Goal: Transaction & Acquisition: Purchase product/service

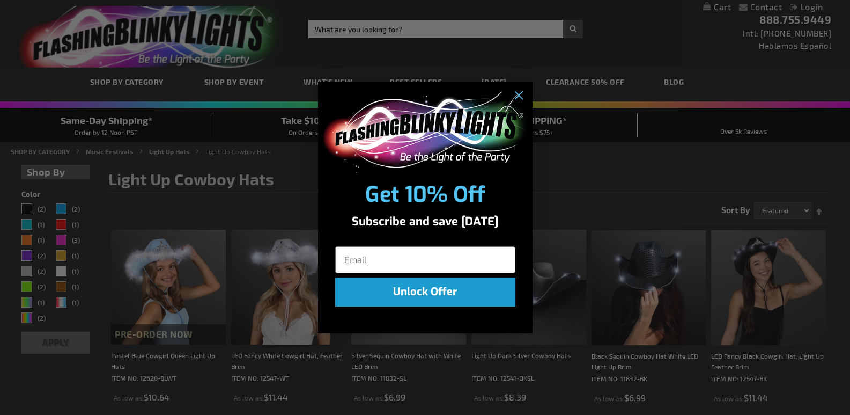
click at [615, 32] on div "Close dialog Get 10% Off Subscribe and save today Unlock Offer Submit" at bounding box center [425, 207] width 850 height 415
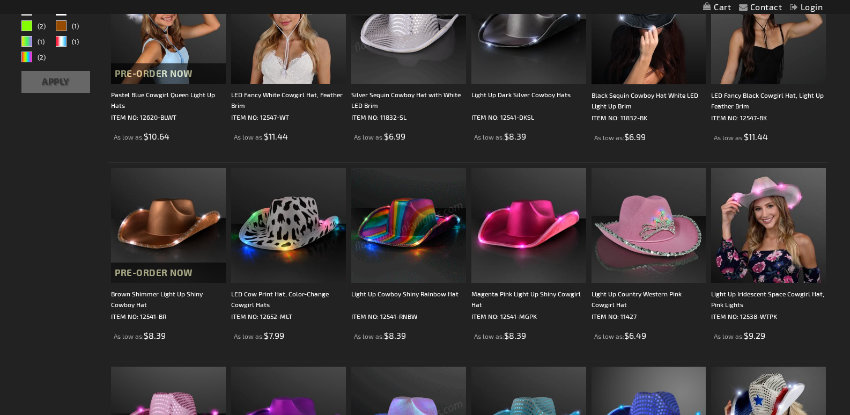
scroll to position [107, 0]
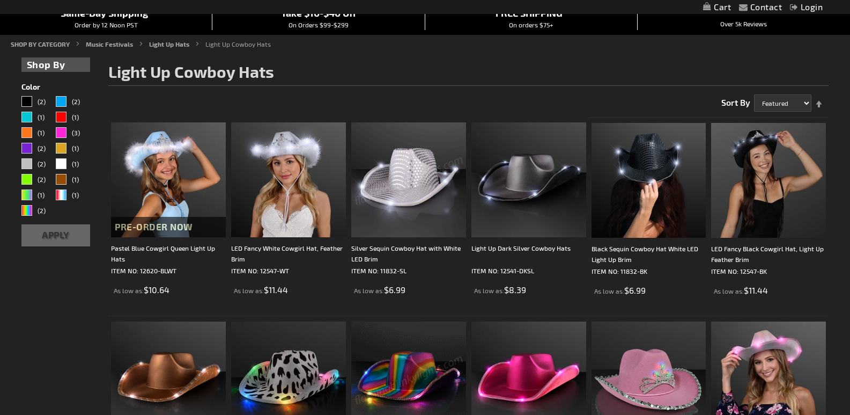
click at [411, 183] on img at bounding box center [408, 179] width 115 height 115
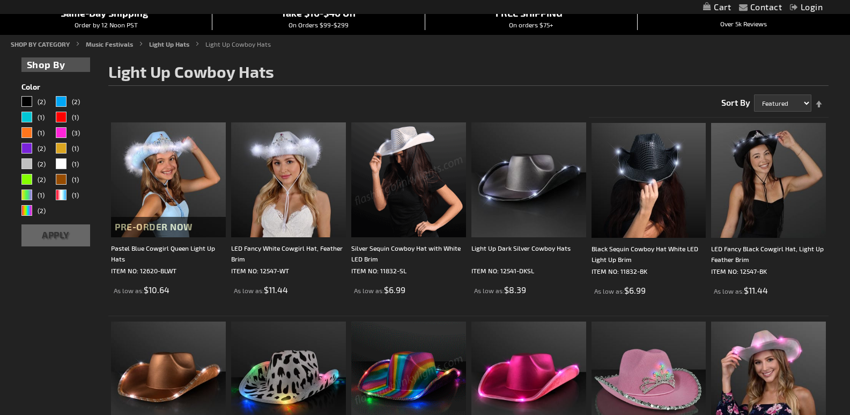
click at [411, 183] on img at bounding box center [408, 179] width 115 height 115
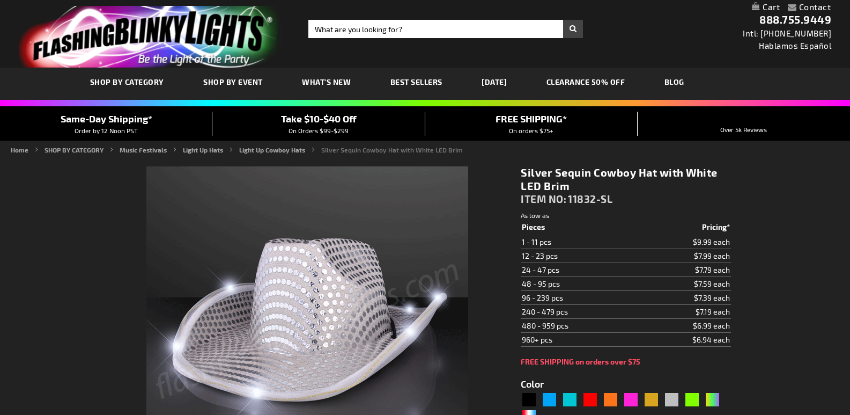
type input "5644"
